Goal: Find specific page/section: Find specific page/section

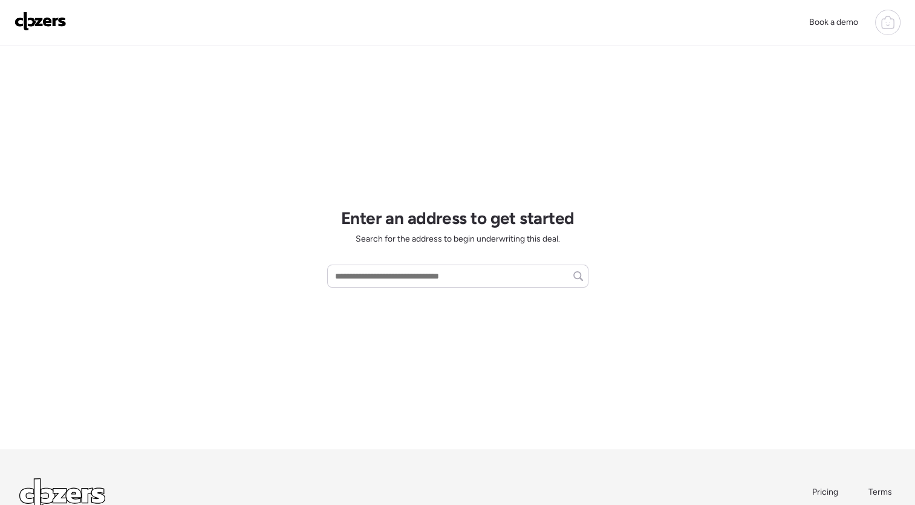
click at [886, 28] on icon at bounding box center [888, 22] width 15 height 15
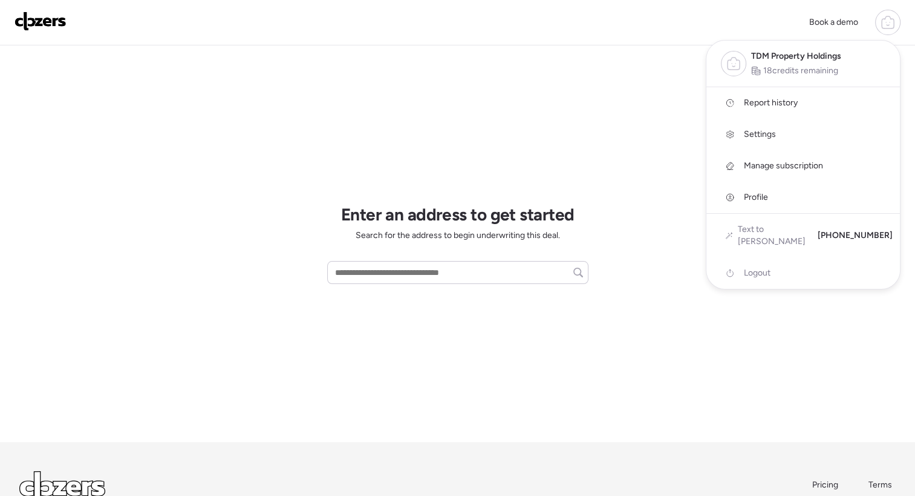
click at [886, 28] on icon at bounding box center [888, 22] width 15 height 15
